Goal: Navigation & Orientation: Find specific page/section

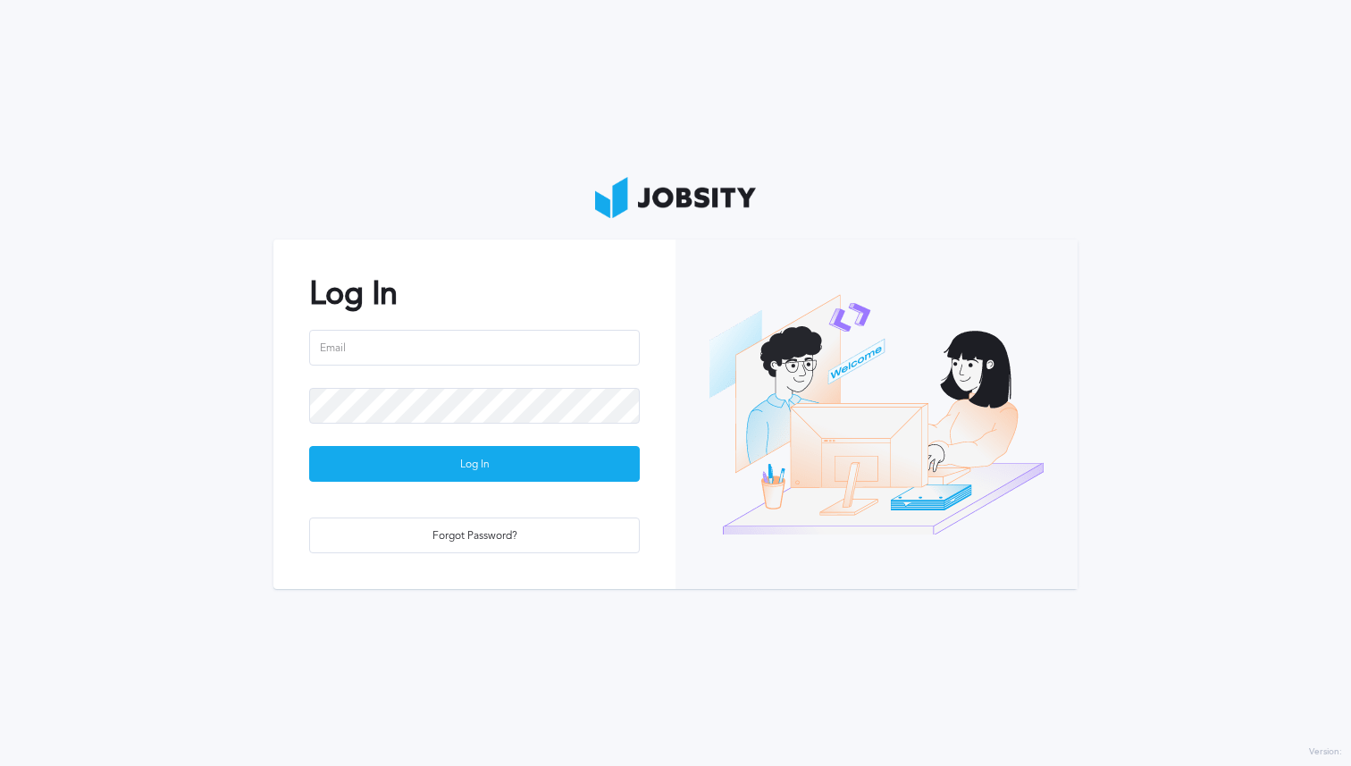
click at [475, 336] on input "email" at bounding box center [474, 348] width 331 height 36
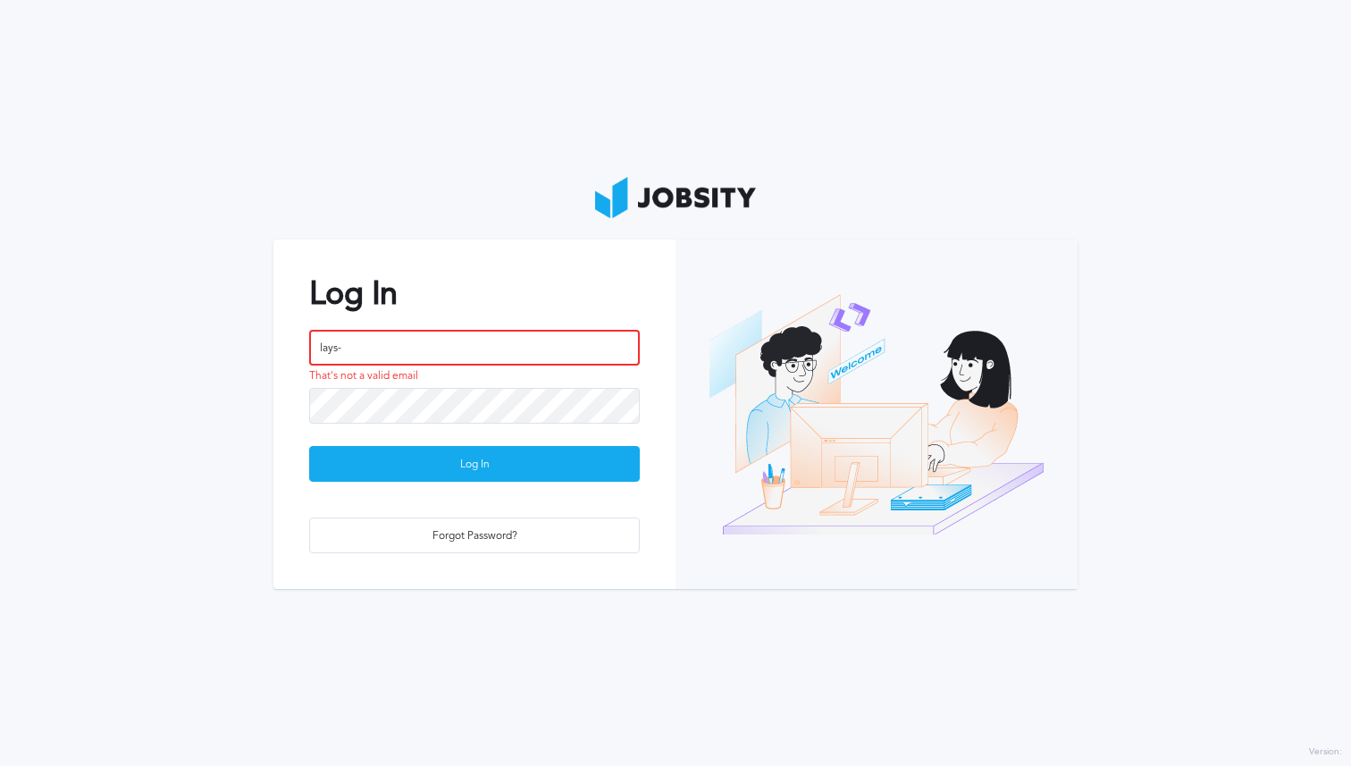
click at [427, 341] on input "lays-" at bounding box center [474, 348] width 331 height 36
paste input ".[EMAIL_ADDRESS][DOMAIN_NAME]"
type input "[EMAIL_ADDRESS][DOMAIN_NAME]"
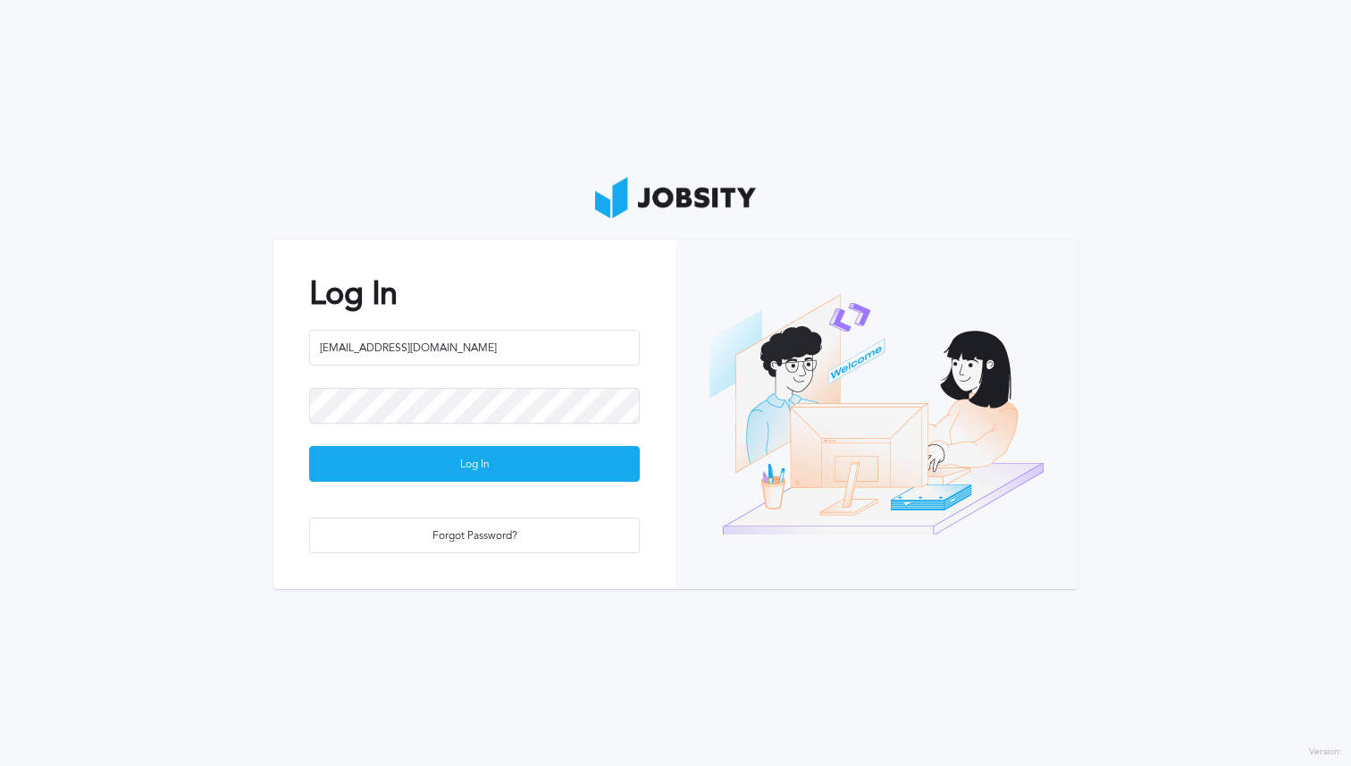
click at [378, 425] on div at bounding box center [474, 417] width 331 height 58
click at [309, 446] on button "Log In" at bounding box center [474, 464] width 331 height 36
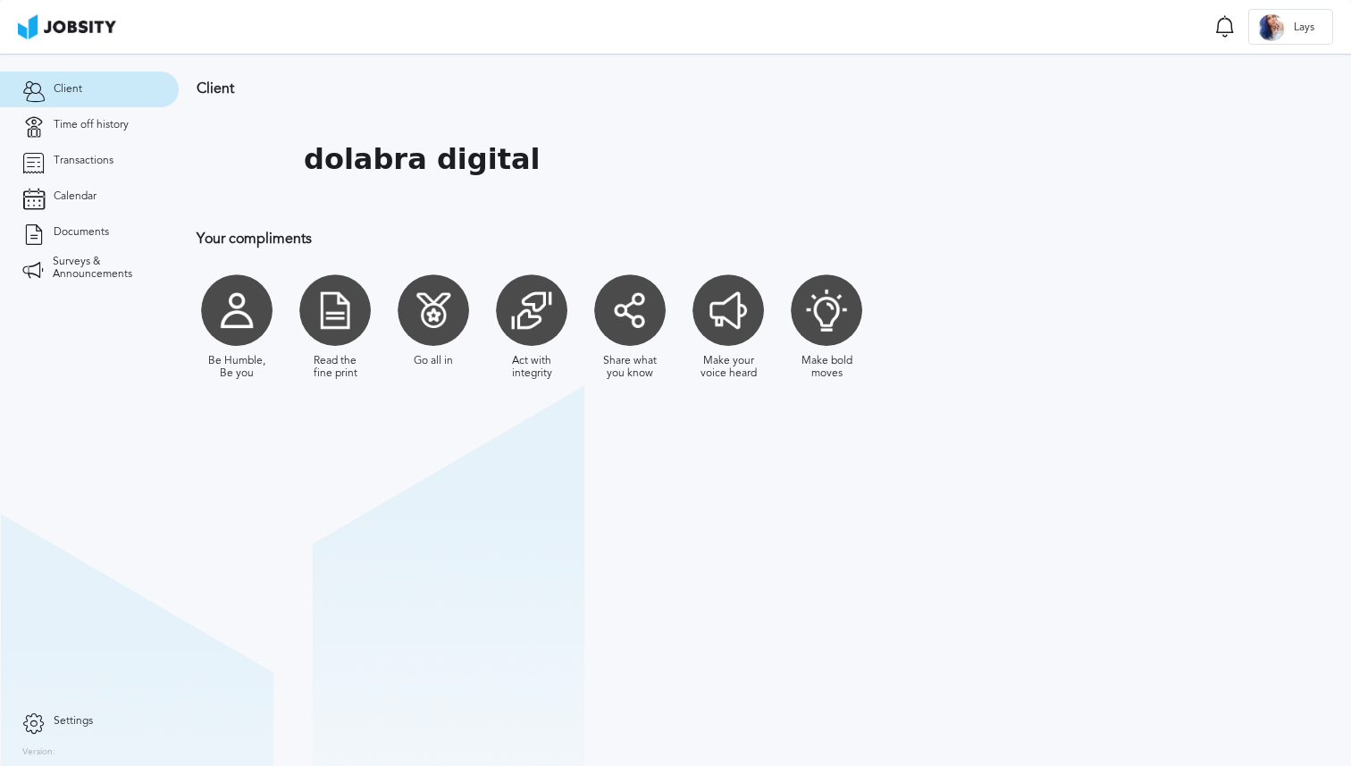
click at [212, 254] on div "Client dolabra digital Your compliments Be Humble, Be you Read the fine print G…" at bounding box center [681, 239] width 1005 height 370
click at [92, 159] on span "Transactions" at bounding box center [84, 161] width 60 height 13
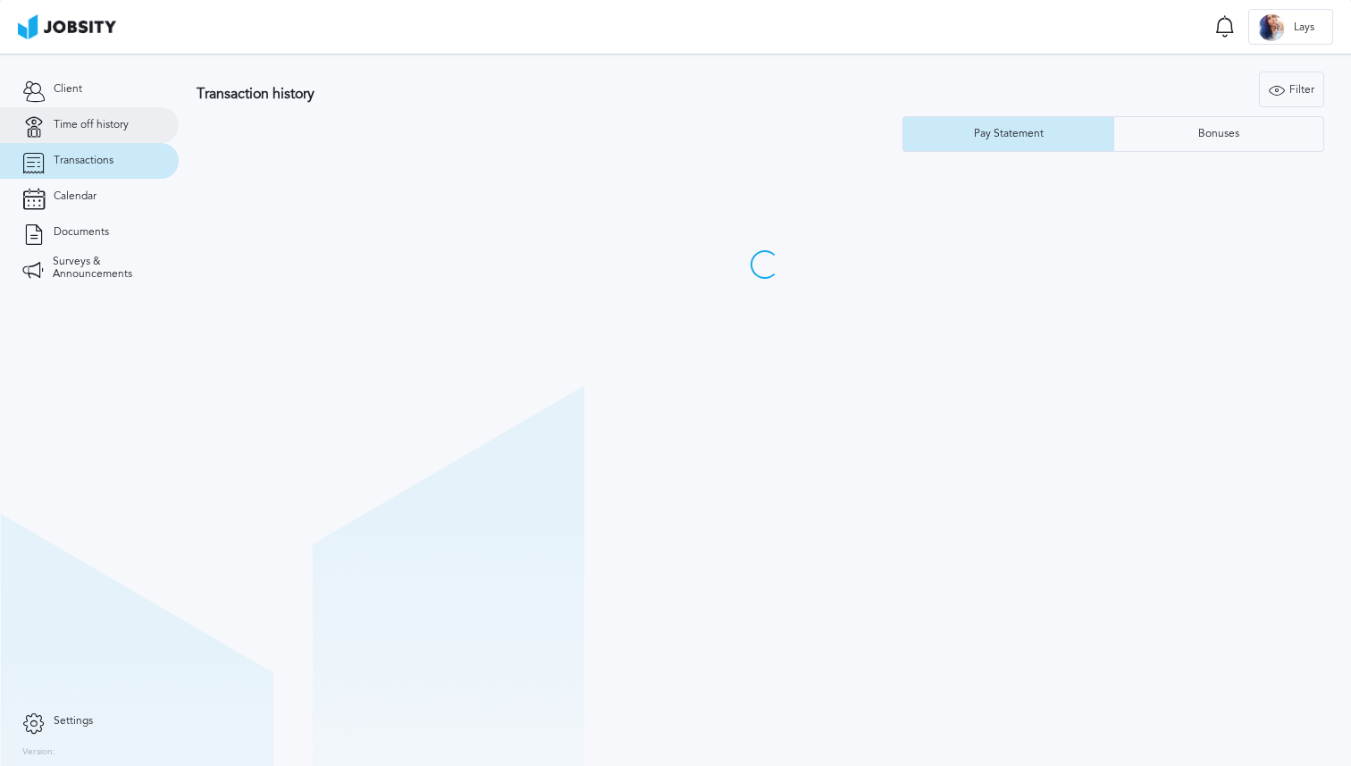
click at [91, 115] on link "Time off history" at bounding box center [89, 125] width 179 height 36
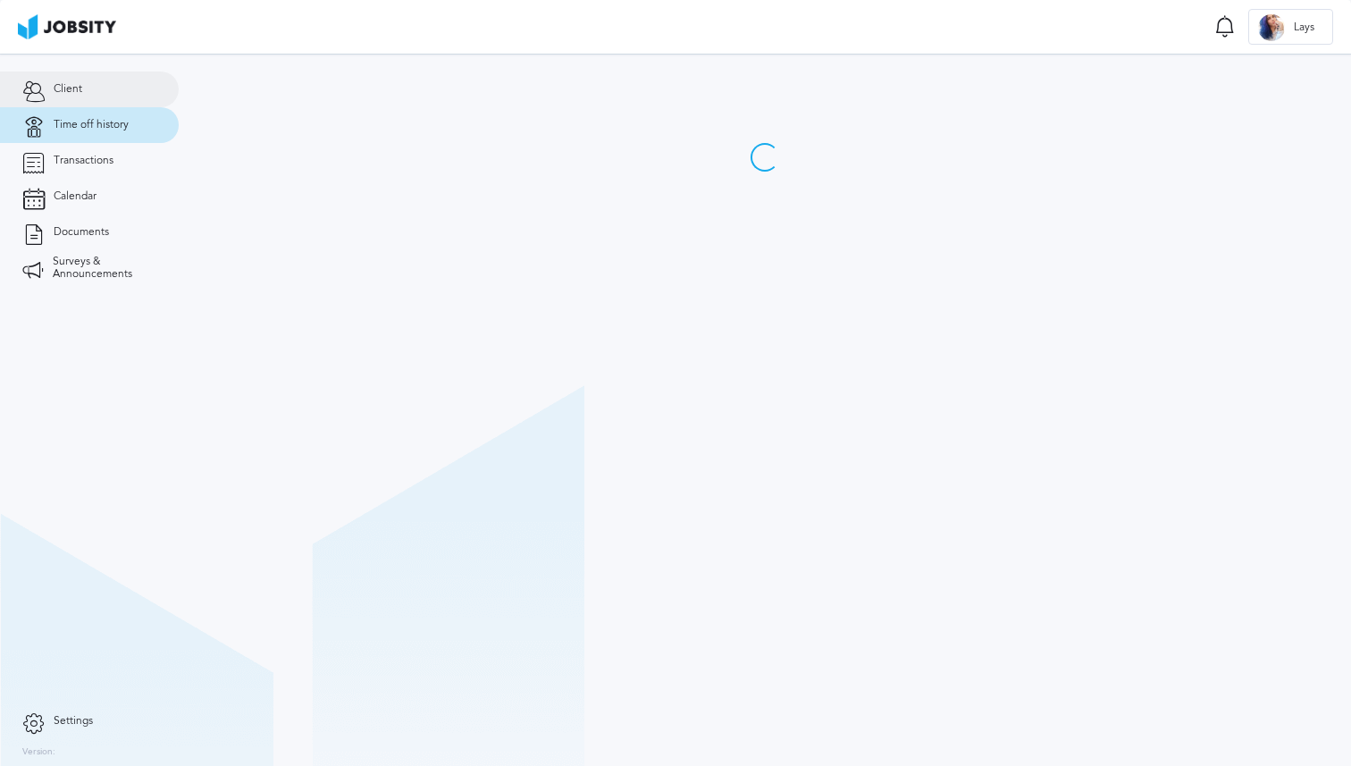
click at [82, 85] on link "Client" at bounding box center [89, 89] width 179 height 36
